Goal: Information Seeking & Learning: Learn about a topic

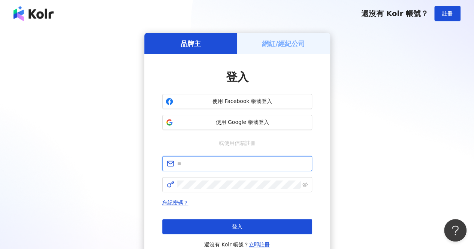
click at [252, 165] on input "text" at bounding box center [242, 164] width 131 height 8
paste input "**********"
type input "**********"
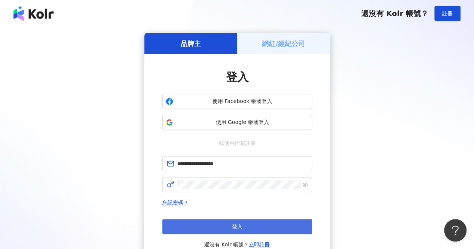
click at [212, 224] on button "登入" at bounding box center [237, 226] width 150 height 15
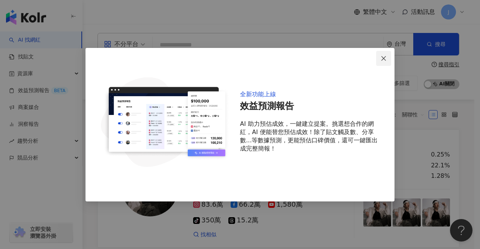
click at [387, 59] on span "Close" at bounding box center [383, 59] width 15 height 6
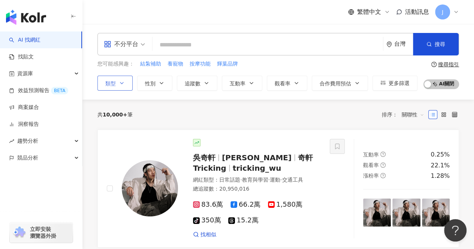
click at [120, 83] on icon "button" at bounding box center [121, 84] width 3 height 2
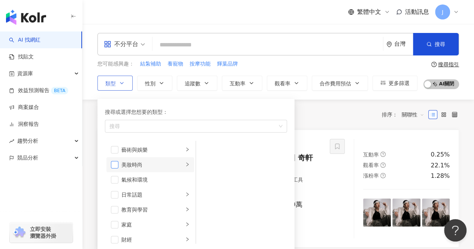
click at [115, 162] on span "button" at bounding box center [115, 165] width 8 height 8
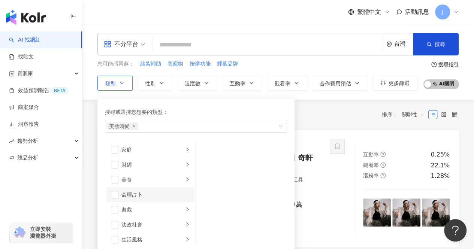
scroll to position [113, 0]
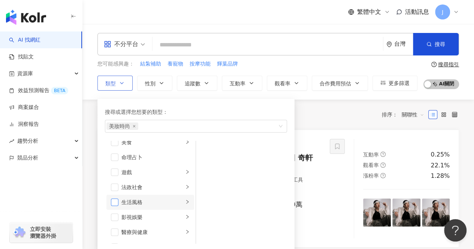
click at [111, 199] on span "button" at bounding box center [115, 203] width 8 height 8
click at [113, 233] on span "button" at bounding box center [115, 233] width 8 height 8
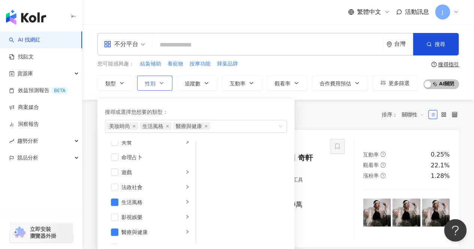
click at [149, 83] on span "性別" at bounding box center [150, 84] width 11 height 6
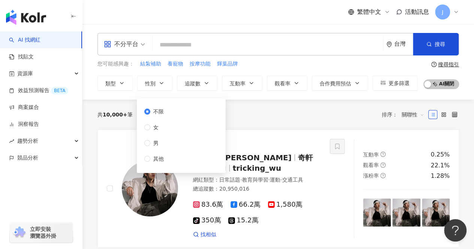
click at [173, 129] on div "不限 女 男 其他" at bounding box center [181, 136] width 80 height 66
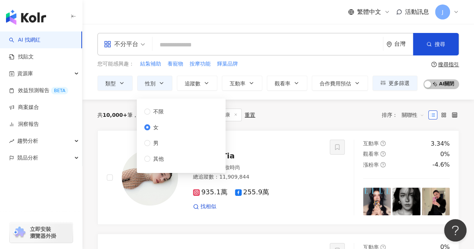
click at [238, 100] on div "共 10,000+ 筆 條件 ： 美妝時尚, 生活風格, 醫療與健康 重置 排序： 關聯性" at bounding box center [279, 115] width 362 height 31
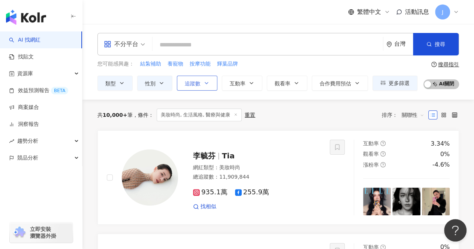
click at [197, 84] on span "追蹤數" at bounding box center [193, 84] width 16 height 6
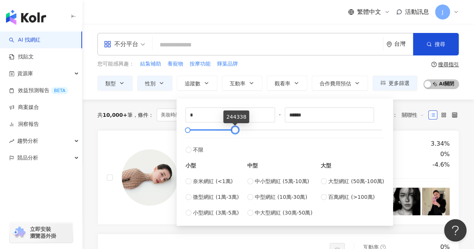
drag, startPoint x: 380, startPoint y: 131, endPoint x: 236, endPoint y: 131, distance: 143.6
click at [236, 131] on div at bounding box center [235, 130] width 4 height 4
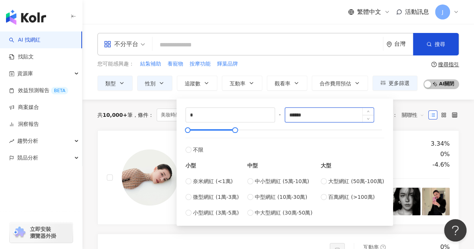
click at [330, 116] on input "******" at bounding box center [329, 115] width 89 height 14
type input "*"
type input "*****"
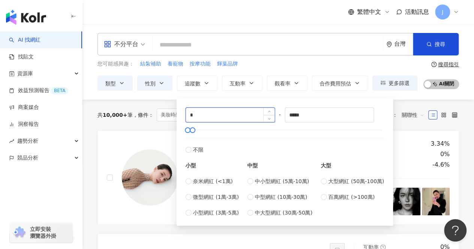
click at [229, 114] on input "*" at bounding box center [230, 115] width 89 height 14
click at [373, 141] on label "不限" at bounding box center [285, 146] width 199 height 16
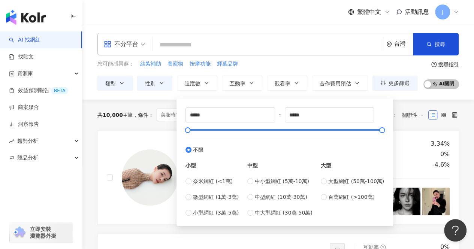
type input "*"
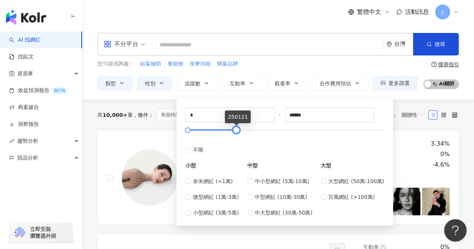
type input "******"
drag, startPoint x: 360, startPoint y: 131, endPoint x: 238, endPoint y: 128, distance: 122.3
click at [238, 128] on div at bounding box center [236, 130] width 4 height 4
click at [214, 116] on input "*" at bounding box center [230, 115] width 89 height 14
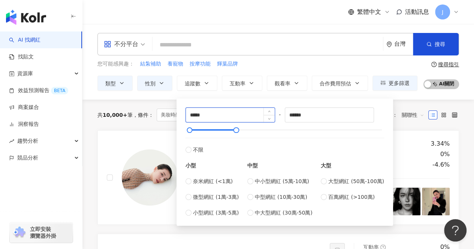
type input "*****"
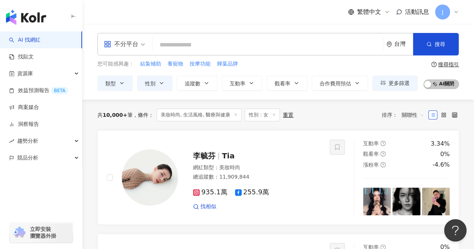
click at [416, 96] on div "不分平台 台灣 搜尋 您可能感興趣： 結紮補助 養寵物 按摩功能 輝葉品牌 類型 性別 追蹤數 互動率 觀看率 合作費用預估 更多篩選 不限 女 男 其他 *…" at bounding box center [279, 62] width 392 height 76
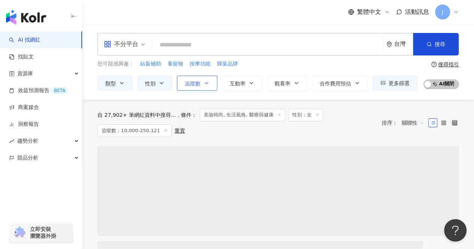
click at [209, 80] on button "追蹤數" at bounding box center [197, 83] width 41 height 15
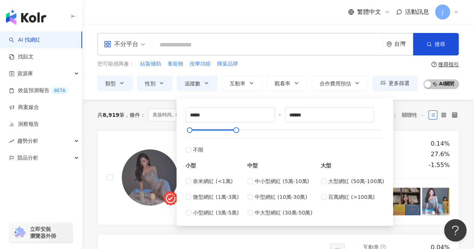
click at [268, 51] on input "search" at bounding box center [268, 45] width 225 height 14
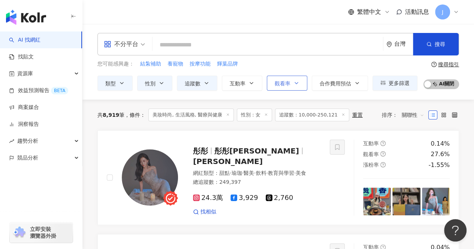
click at [296, 80] on icon "button" at bounding box center [297, 83] width 6 height 6
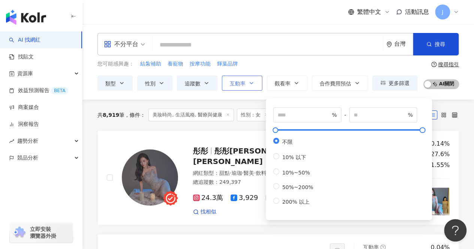
click at [253, 84] on icon "button" at bounding box center [252, 83] width 6 height 6
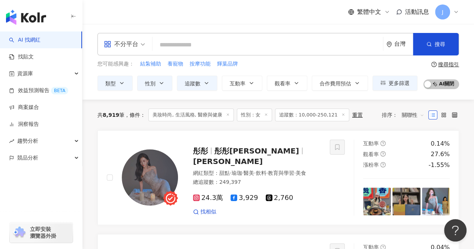
click at [296, 61] on div "您可能感興趣： 結紮補助 養寵物 按摩功能 輝葉品牌" at bounding box center [258, 64] width 320 height 8
click at [330, 84] on span "合作費用預估" at bounding box center [336, 84] width 32 height 6
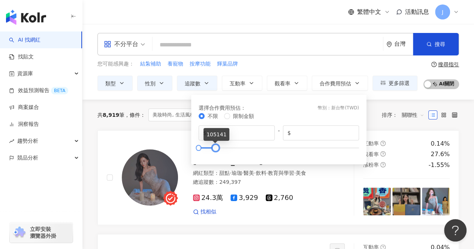
type input "*****"
drag, startPoint x: 358, startPoint y: 148, endPoint x: 212, endPoint y: 152, distance: 145.6
click at [212, 150] on div at bounding box center [214, 148] width 4 height 4
click at [302, 105] on div "選擇合作費用預估 ： 幣別 ： 新台幣 ( TWD )" at bounding box center [279, 108] width 161 height 8
click at [235, 133] on input "*" at bounding box center [239, 133] width 62 height 8
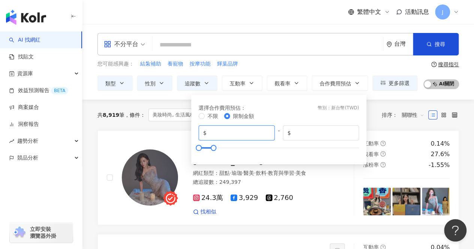
type input "****"
click at [410, 80] on button "更多篩選" at bounding box center [395, 83] width 45 height 15
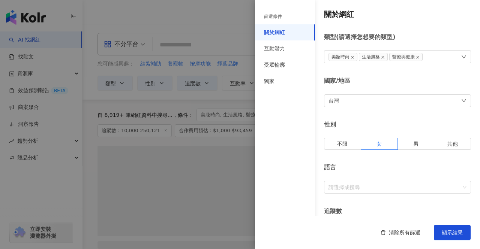
type input "****"
type input "*****"
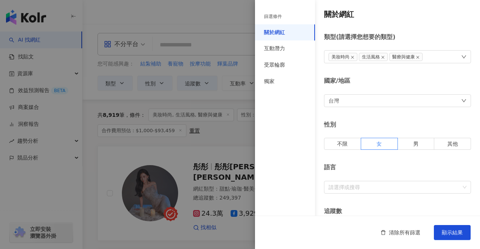
click at [230, 135] on div at bounding box center [240, 124] width 480 height 249
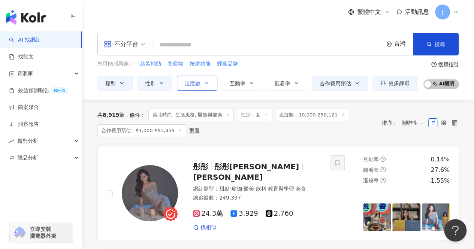
click at [203, 78] on button "追蹤數" at bounding box center [197, 83] width 41 height 15
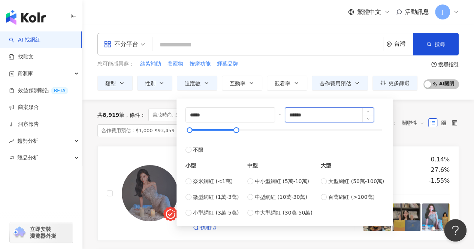
click at [296, 114] on input "******" at bounding box center [329, 115] width 89 height 14
type input "*****"
click at [408, 99] on div "不分平台 台灣 搜尋 您可能感興趣： 結紮補助 養寵物 按摩功能 輝葉品牌 類型 性別 追蹤數 互動率 觀看率 合作費用預估 更多篩選 篩選條件 關於網紅 互…" at bounding box center [279, 62] width 392 height 76
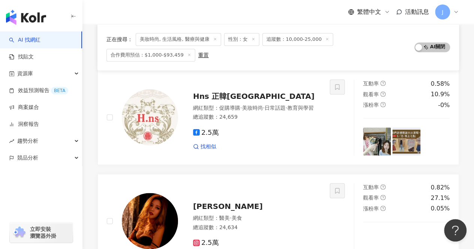
scroll to position [600, 0]
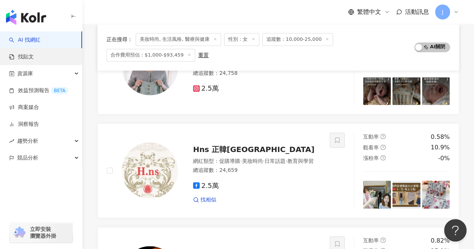
click at [29, 58] on link "找貼文" at bounding box center [21, 57] width 25 height 8
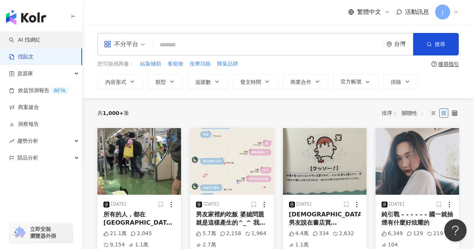
click at [27, 42] on link "AI 找網紅" at bounding box center [25, 40] width 32 height 8
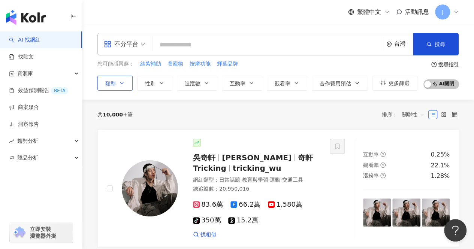
click at [111, 81] on span "類型" at bounding box center [110, 84] width 11 height 6
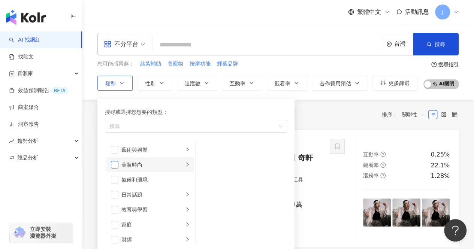
click at [117, 166] on span "button" at bounding box center [115, 165] width 8 height 8
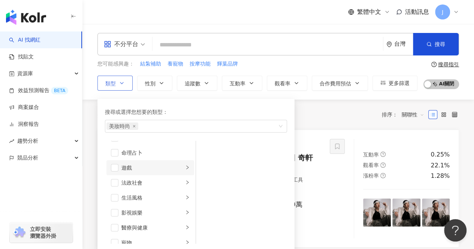
scroll to position [150, 0]
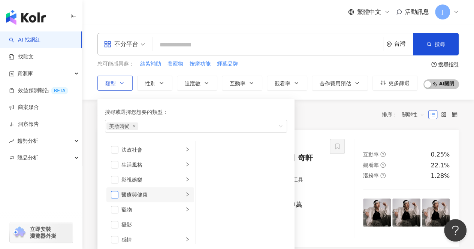
click at [116, 195] on span "button" at bounding box center [115, 195] width 8 height 8
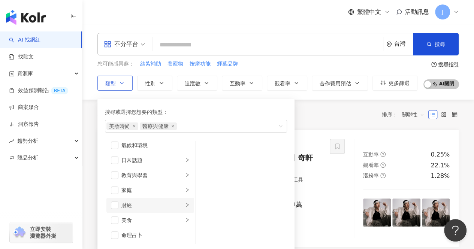
scroll to position [0, 0]
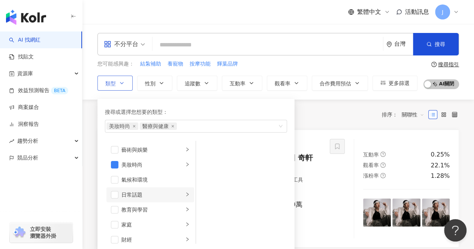
click at [185, 194] on icon "right" at bounding box center [187, 194] width 5 height 5
click at [185, 195] on icon "right" at bounding box center [187, 194] width 5 height 5
click at [185, 164] on icon "right" at bounding box center [187, 164] width 5 height 5
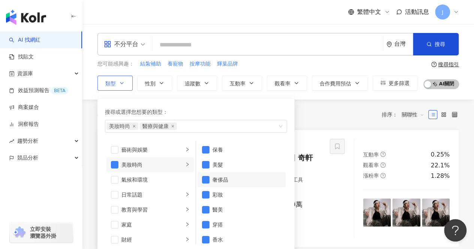
scroll to position [5, 0]
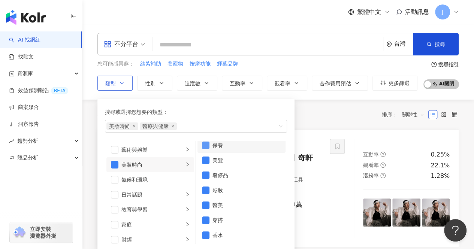
click at [207, 142] on span "button" at bounding box center [206, 146] width 8 height 8
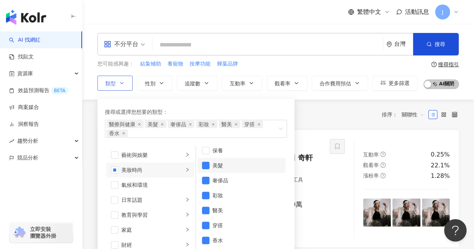
click at [206, 170] on li "美髮" at bounding box center [242, 165] width 88 height 15
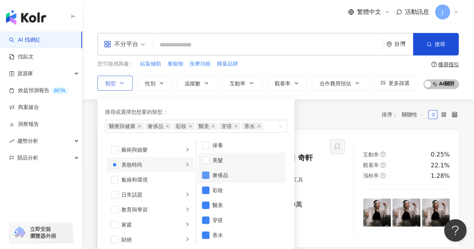
click at [206, 175] on span "button" at bounding box center [206, 176] width 8 height 8
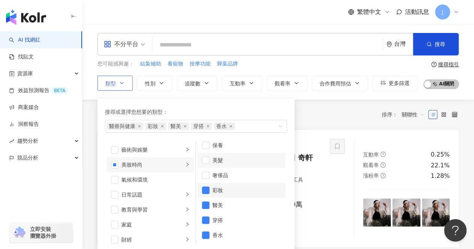
click at [203, 194] on li "彩妝" at bounding box center [242, 190] width 88 height 15
click at [206, 145] on span "button" at bounding box center [206, 146] width 8 height 8
click at [206, 191] on span "button" at bounding box center [206, 191] width 8 height 8
click at [206, 234] on span "button" at bounding box center [206, 236] width 8 height 8
click at [209, 220] on span "button" at bounding box center [206, 221] width 8 height 8
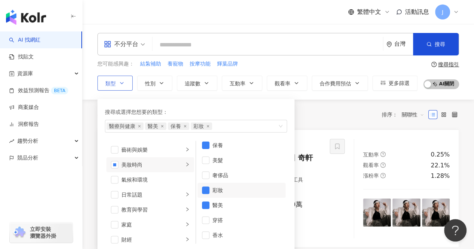
click at [203, 108] on div "搜尋或選擇您想要的類型：" at bounding box center [196, 112] width 182 height 8
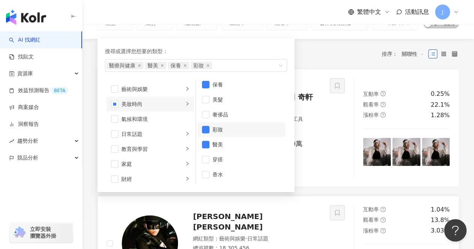
scroll to position [113, 0]
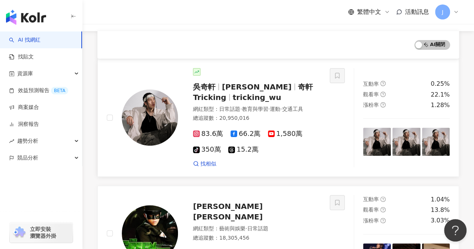
scroll to position [0, 0]
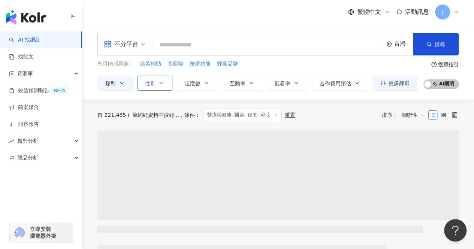
click at [152, 82] on span "性別" at bounding box center [150, 84] width 11 height 6
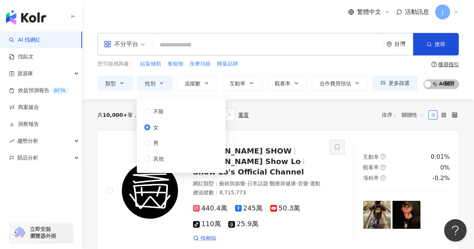
click at [289, 110] on div "共 10,000+ 筆 條件 ： 醫療與健康, 醫美, 保養, 彩妝 重置 排序： 關聯性" at bounding box center [279, 115] width 362 height 13
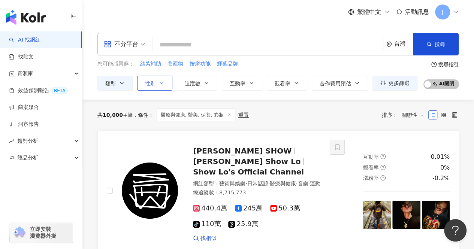
click at [158, 83] on button "性別" at bounding box center [154, 83] width 35 height 15
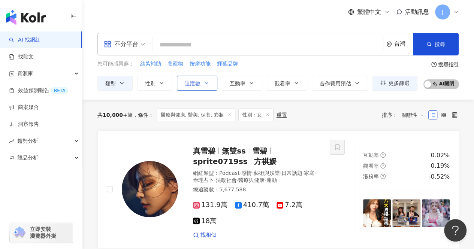
click at [204, 84] on icon "button" at bounding box center [207, 83] width 6 height 6
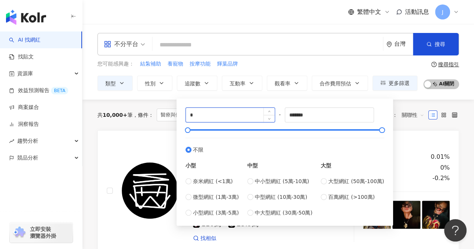
click at [227, 117] on input "*" at bounding box center [230, 115] width 89 height 14
type input "*****"
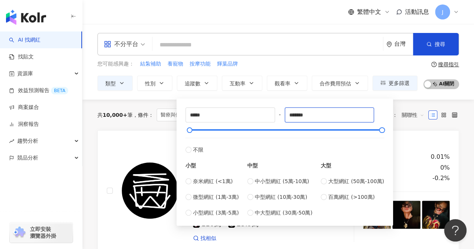
drag, startPoint x: 317, startPoint y: 114, endPoint x: 276, endPoint y: 112, distance: 40.5
click at [276, 112] on div "***** - ******* 不限 小型 奈米網紅 (<1萬) 微型網紅 (1萬-3萬) 小型網紅 (3萬-5萬) 中型 中小型網紅 (5萬-10萬) 中型…" at bounding box center [285, 163] width 199 height 110
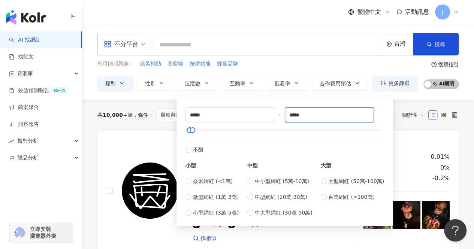
type input "*****"
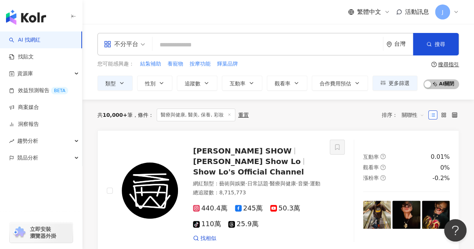
click at [419, 127] on div "共 10,000+ 筆 條件 ： 醫療與健康, 醫美, 保養, 彩妝 重置 排序： 關聯性" at bounding box center [279, 115] width 362 height 31
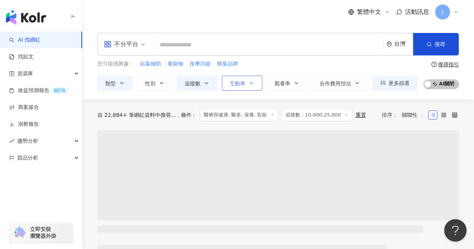
click at [251, 84] on icon "button" at bounding box center [252, 83] width 6 height 6
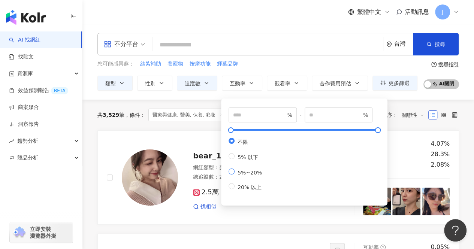
type input "*"
type input "**"
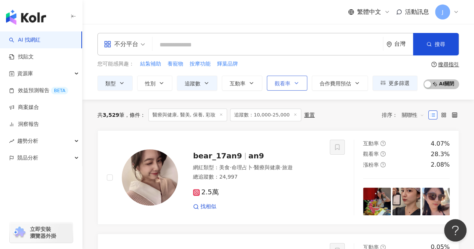
click at [283, 86] on span "觀看率" at bounding box center [283, 84] width 16 height 6
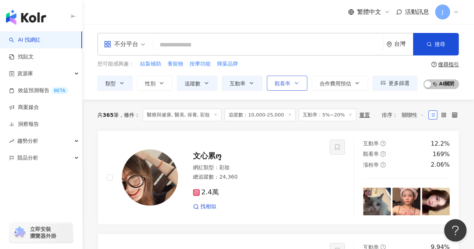
click at [292, 84] on button "觀看率" at bounding box center [287, 83] width 41 height 15
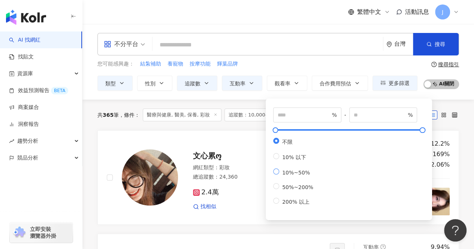
click at [280, 175] on span "10%~50%" at bounding box center [296, 173] width 34 height 6
type input "**"
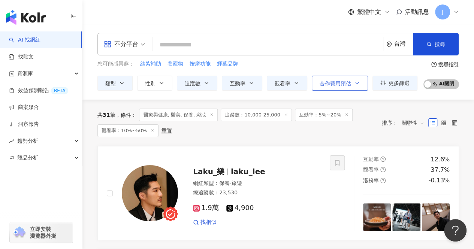
click at [332, 84] on span "合作費用預估" at bounding box center [336, 84] width 32 height 6
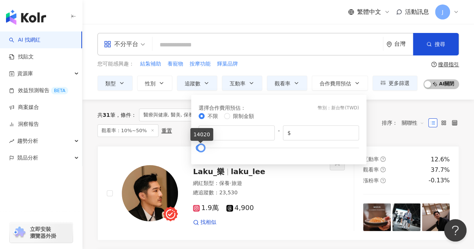
type input "*****"
drag, startPoint x: 359, startPoint y: 148, endPoint x: 201, endPoint y: 162, distance: 158.2
click at [201, 162] on div "選擇合作費用預估 ： 幣別 ： 新台幣 ( TWD ) 不限 限制金額 $ * - $ *****" at bounding box center [279, 130] width 176 height 70
click at [253, 133] on input "*" at bounding box center [239, 133] width 62 height 8
type input "****"
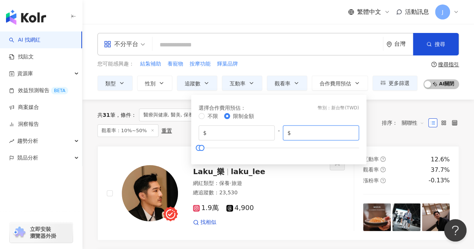
click at [306, 132] on input "*****" at bounding box center [324, 133] width 62 height 8
drag, startPoint x: 307, startPoint y: 132, endPoint x: 288, endPoint y: 134, distance: 18.8
click at [288, 134] on span "$ *****" at bounding box center [321, 133] width 76 height 15
click at [413, 108] on div "共 31 筆 條件 ： 醫療與健康, 醫美, 保養, 彩妝 追蹤數：10,000-25,000 互動率：5%~20% 觀看率：10%~50% 重置 排序： 關…" at bounding box center [279, 123] width 362 height 47
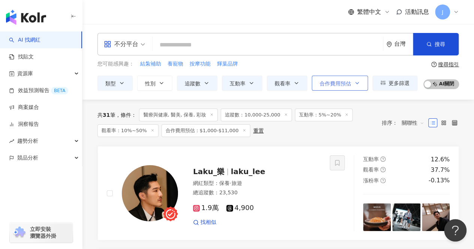
click at [341, 84] on span "合作費用預估" at bounding box center [336, 84] width 32 height 6
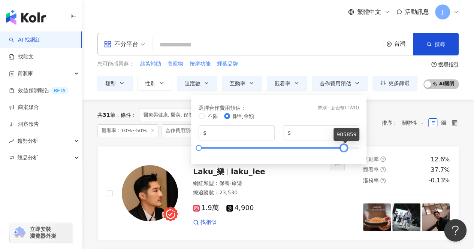
type input "******"
drag, startPoint x: 200, startPoint y: 147, endPoint x: 336, endPoint y: 151, distance: 136.6
click at [336, 150] on div at bounding box center [337, 148] width 4 height 4
click at [372, 135] on div "共 31 筆 條件 ： 醫療與健康, 醫美, 保養, 彩妝 追蹤數：10,000-25,000 互動率：5%~20% 觀看率：10%~50% 合作費用預估：$…" at bounding box center [236, 123] width 277 height 29
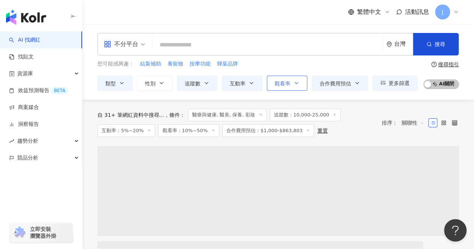
click at [288, 81] on span "觀看率" at bounding box center [283, 84] width 16 height 6
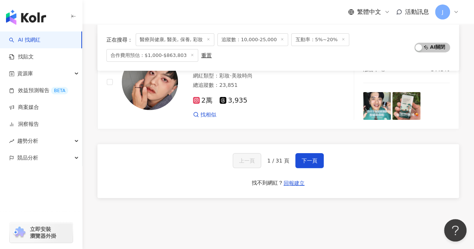
scroll to position [1275, 0]
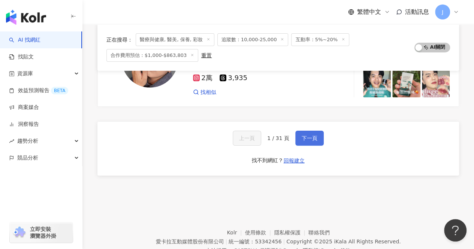
click at [313, 135] on span "下一頁" at bounding box center [310, 138] width 16 height 6
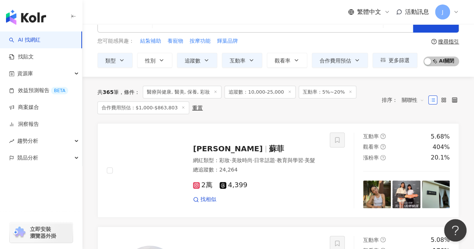
scroll to position [13, 0]
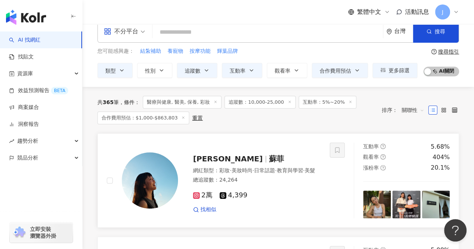
drag, startPoint x: 237, startPoint y: 156, endPoint x: 224, endPoint y: 156, distance: 13.1
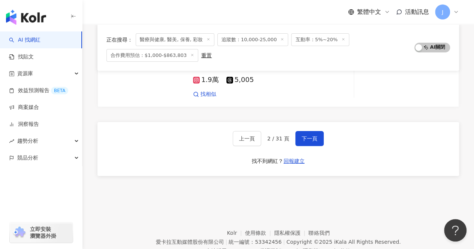
scroll to position [1311, 0]
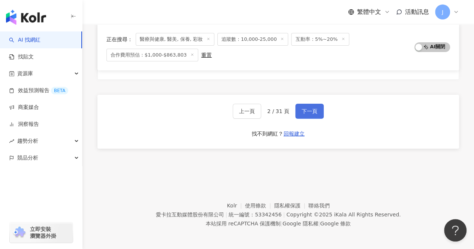
click at [314, 112] on span "下一頁" at bounding box center [310, 111] width 16 height 6
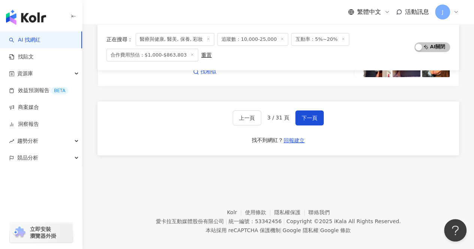
scroll to position [1298, 0]
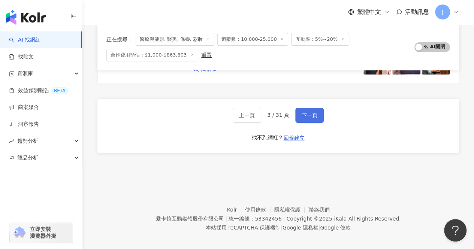
click at [311, 113] on span "下一頁" at bounding box center [310, 116] width 16 height 6
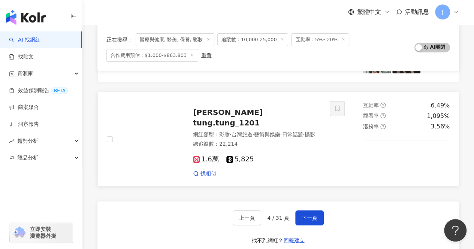
scroll to position [1163, 0]
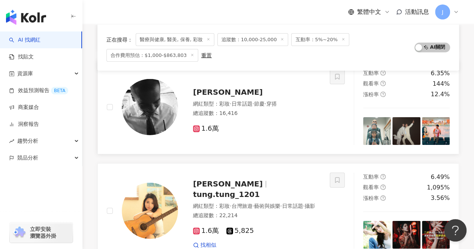
drag, startPoint x: 249, startPoint y: 158, endPoint x: 308, endPoint y: 122, distance: 68.5
click at [308, 122] on link "梁仲恆 網紅類型 ： 彩妝 · 日常話題 · 節慶 · 穿搭 總追蹤數 ： 16,416 1.6萬 互動率 6.35% 觀看率 144% 漲粉率 12.4%" at bounding box center [279, 107] width 362 height 95
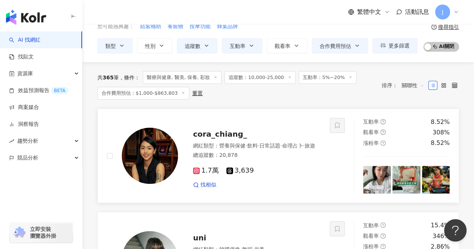
scroll to position [0, 0]
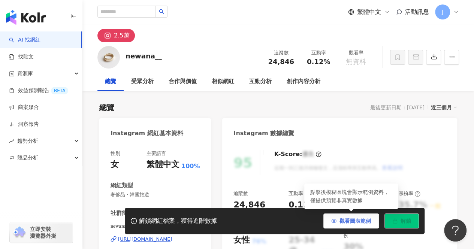
click at [359, 222] on span "觀看圖表範例" at bounding box center [356, 221] width 32 height 6
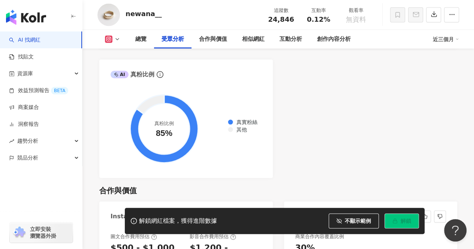
scroll to position [863, 0]
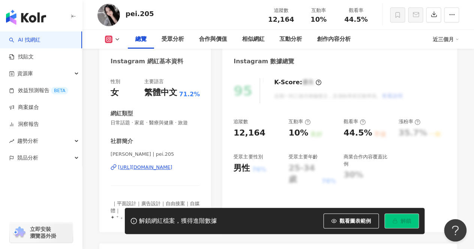
scroll to position [75, 0]
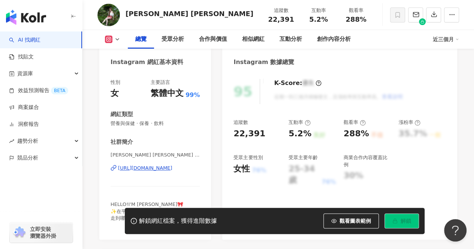
scroll to position [75, 0]
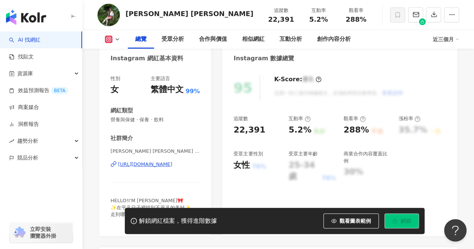
click at [173, 164] on div "https://www.instagram.com/nancy_w1230/" at bounding box center [145, 164] width 54 height 7
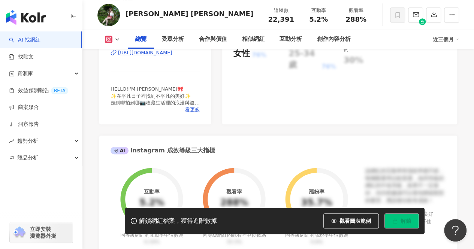
scroll to position [0, 0]
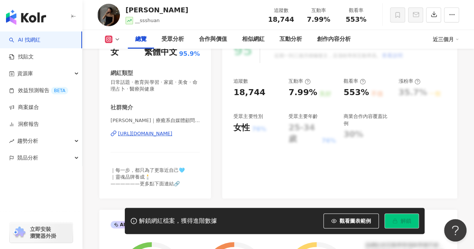
scroll to position [75, 0]
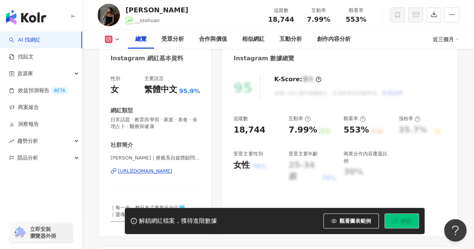
click at [129, 171] on div "[URL][DOMAIN_NAME]" at bounding box center [145, 171] width 54 height 7
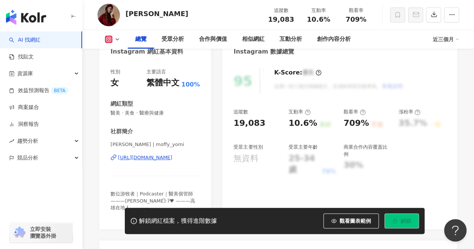
scroll to position [75, 0]
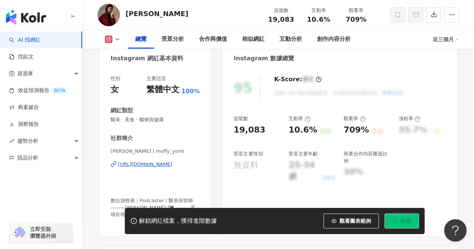
click at [173, 165] on div "https://www.instagram.com/moffy_yomi/" at bounding box center [145, 164] width 54 height 7
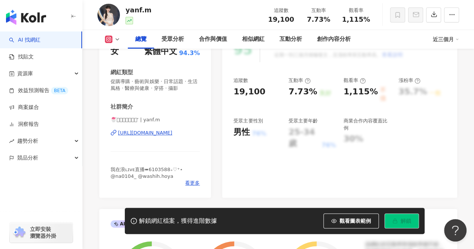
scroll to position [113, 0]
click at [173, 132] on div "[URL][DOMAIN_NAME]" at bounding box center [145, 134] width 54 height 7
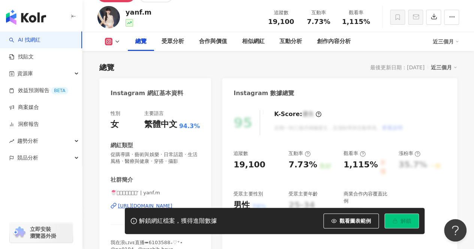
scroll to position [0, 0]
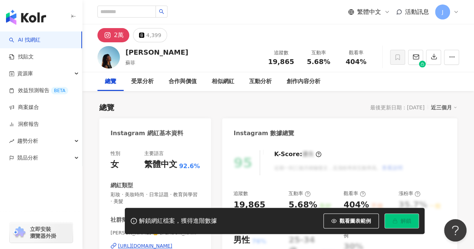
scroll to position [113, 0]
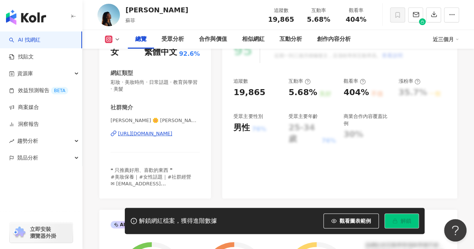
click at [173, 132] on div "https://www.instagram.com/sufeiyy/" at bounding box center [145, 134] width 54 height 7
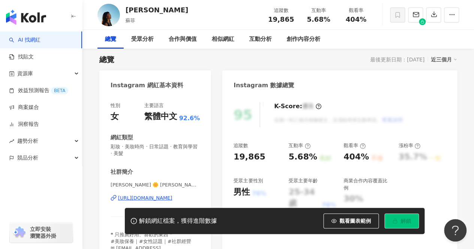
scroll to position [75, 0]
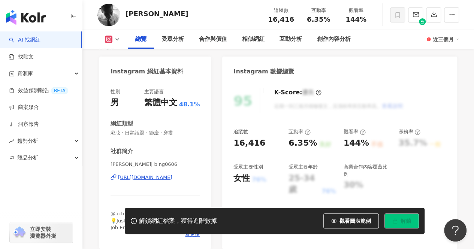
scroll to position [75, 0]
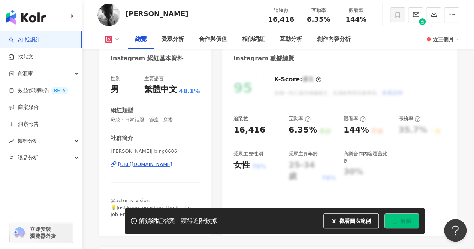
click at [173, 164] on div "[URL][DOMAIN_NAME]" at bounding box center [145, 164] width 54 height 7
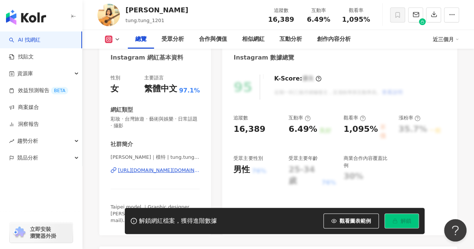
scroll to position [75, 0]
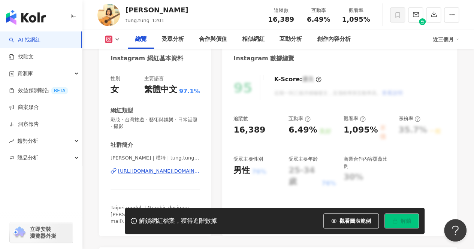
click at [150, 171] on div "[URL][DOMAIN_NAME][DOMAIN_NAME]" at bounding box center [159, 171] width 82 height 7
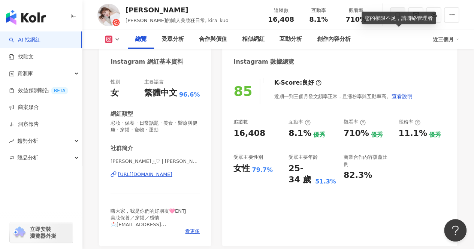
scroll to position [75, 0]
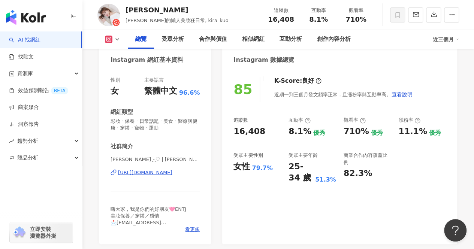
click at [167, 171] on div "https://www.instagram.com/kira_kuo/" at bounding box center [145, 173] width 54 height 7
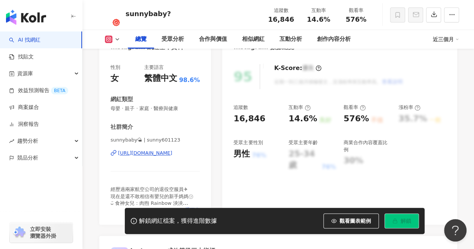
scroll to position [75, 0]
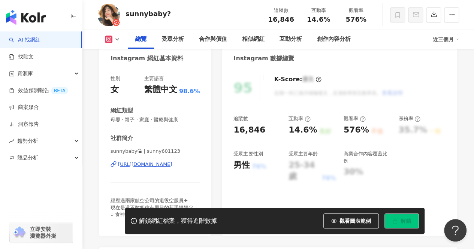
click at [170, 166] on div "https://www.instagram.com/sunny601123/" at bounding box center [145, 164] width 54 height 7
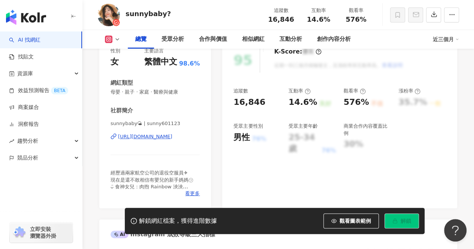
scroll to position [38, 0]
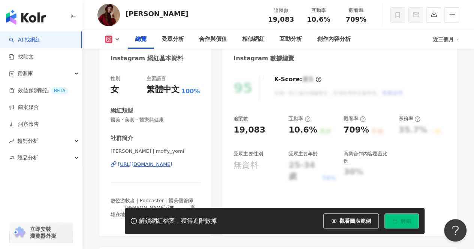
scroll to position [75, 0]
